Goal: Transaction & Acquisition: Obtain resource

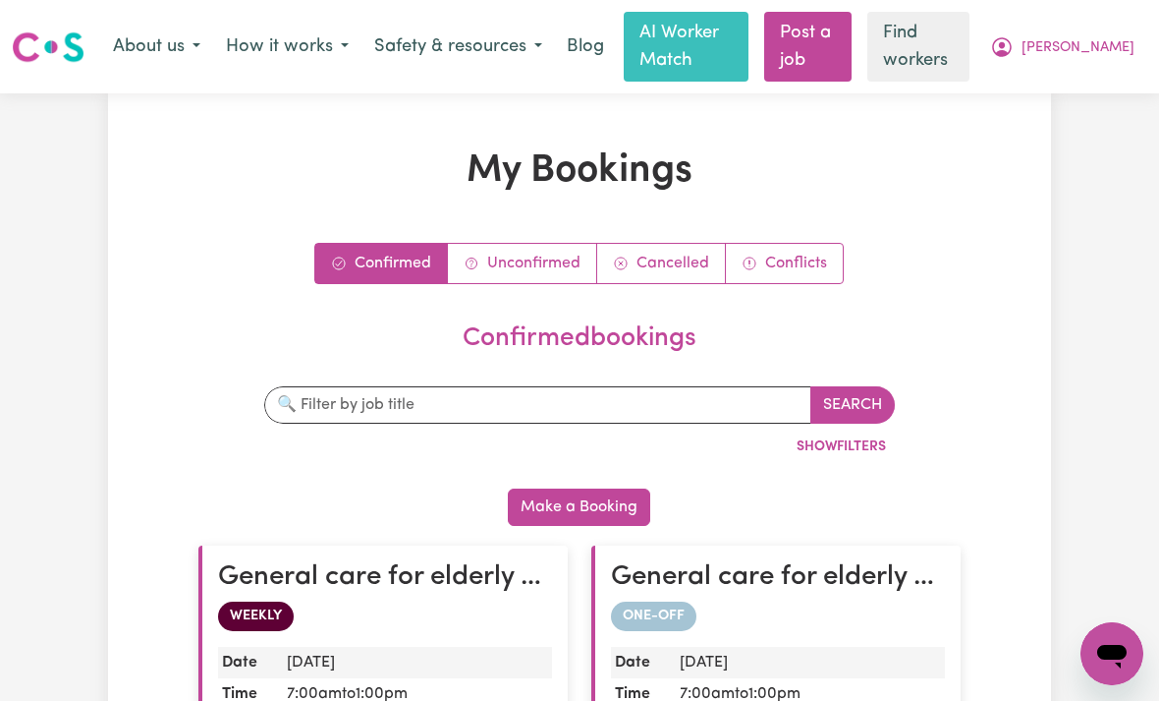
click at [1099, 48] on span "[PERSON_NAME]" at bounding box center [1078, 48] width 113 height 22
click at [1041, 90] on link "My Dashboard" at bounding box center [1068, 88] width 155 height 37
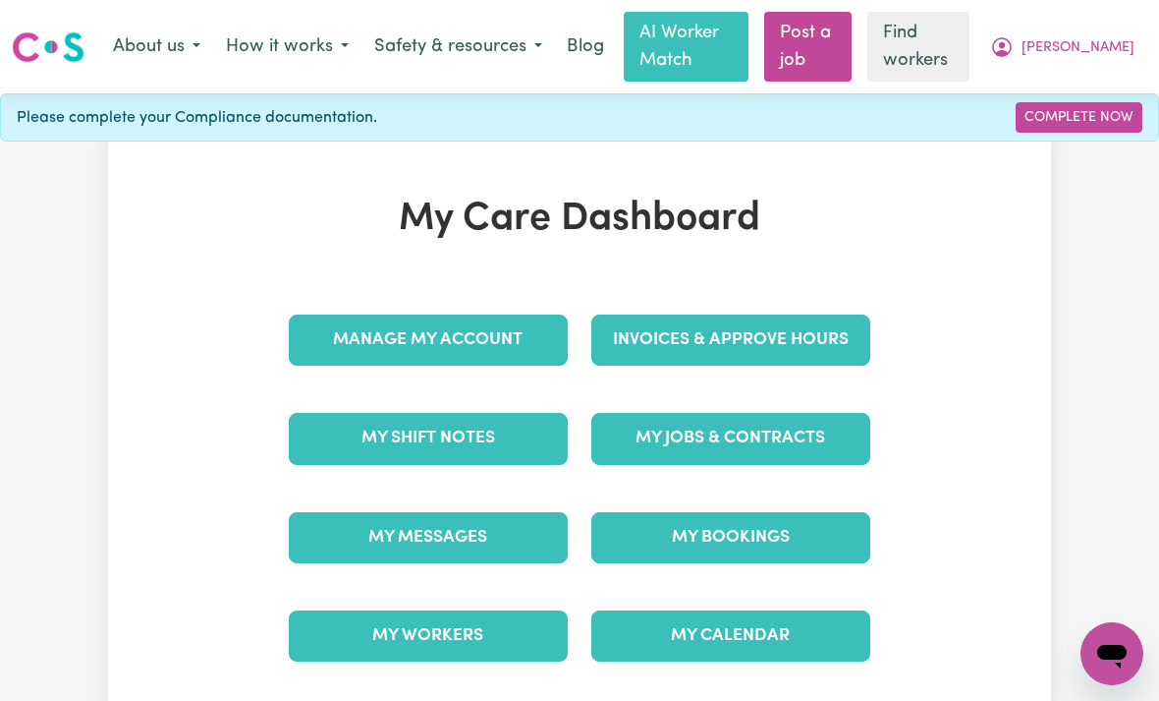
click at [792, 331] on link "Invoices & Approve Hours" at bounding box center [731, 339] width 279 height 51
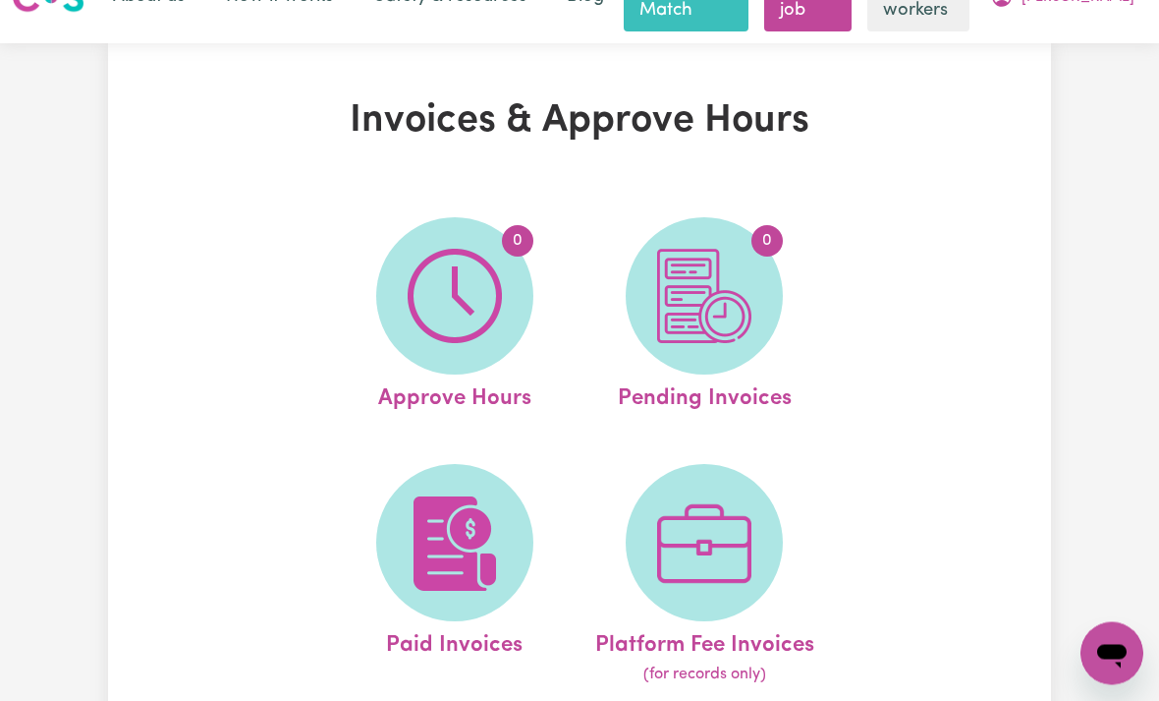
scroll to position [50, 0]
click at [449, 571] on img at bounding box center [455, 543] width 94 height 94
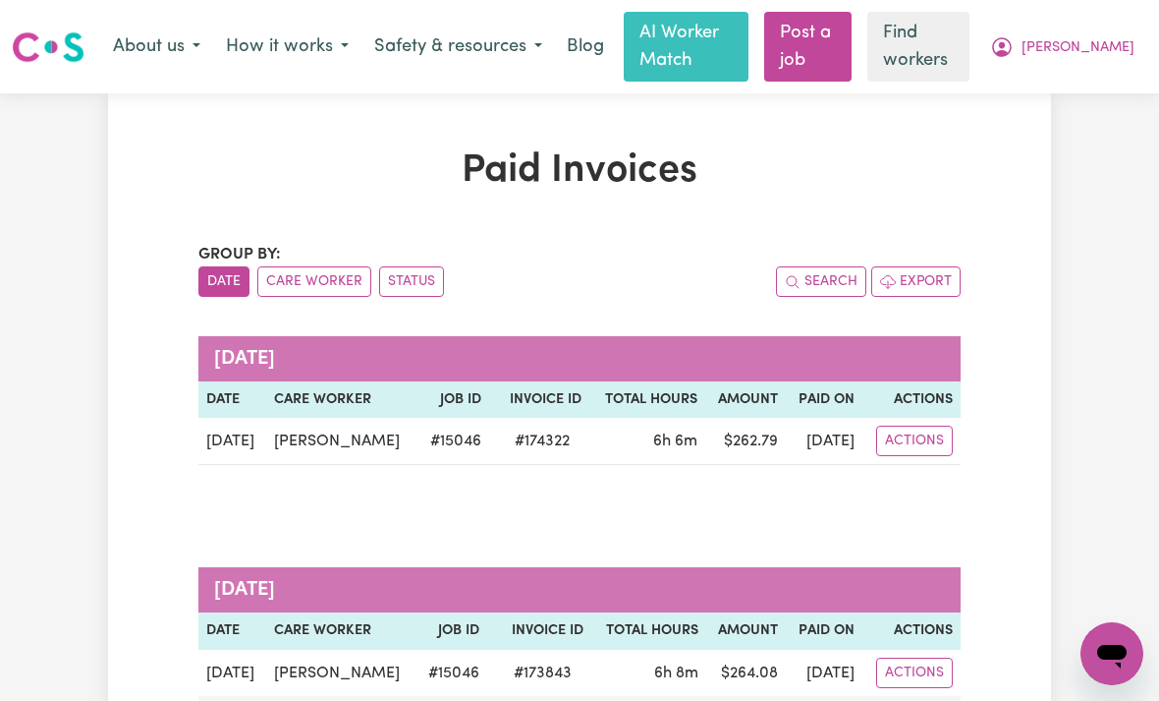
click at [915, 436] on button "Actions" at bounding box center [914, 440] width 77 height 30
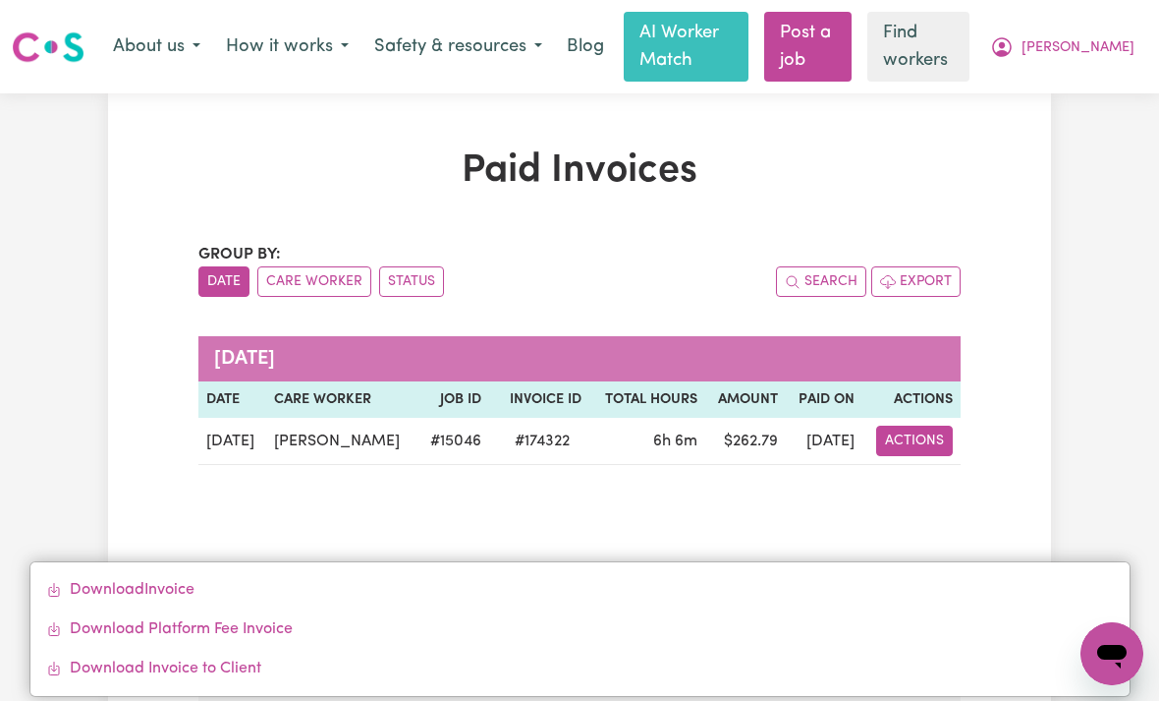
click at [107, 599] on link "Download Invoice" at bounding box center [580, 589] width 1100 height 39
